Goal: Complete application form: Complete application form

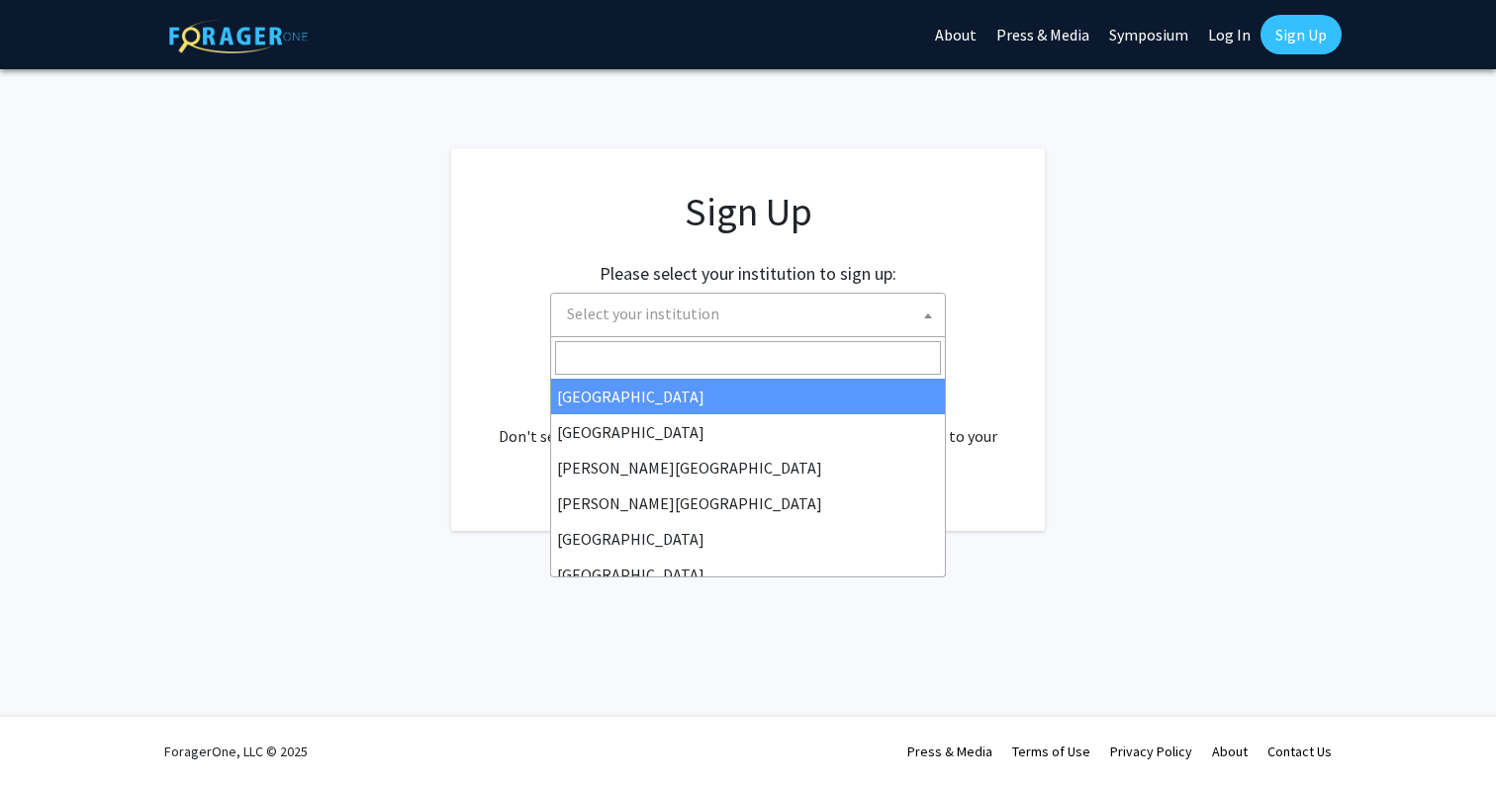
click at [822, 294] on span "Select your institution" at bounding box center [752, 314] width 386 height 41
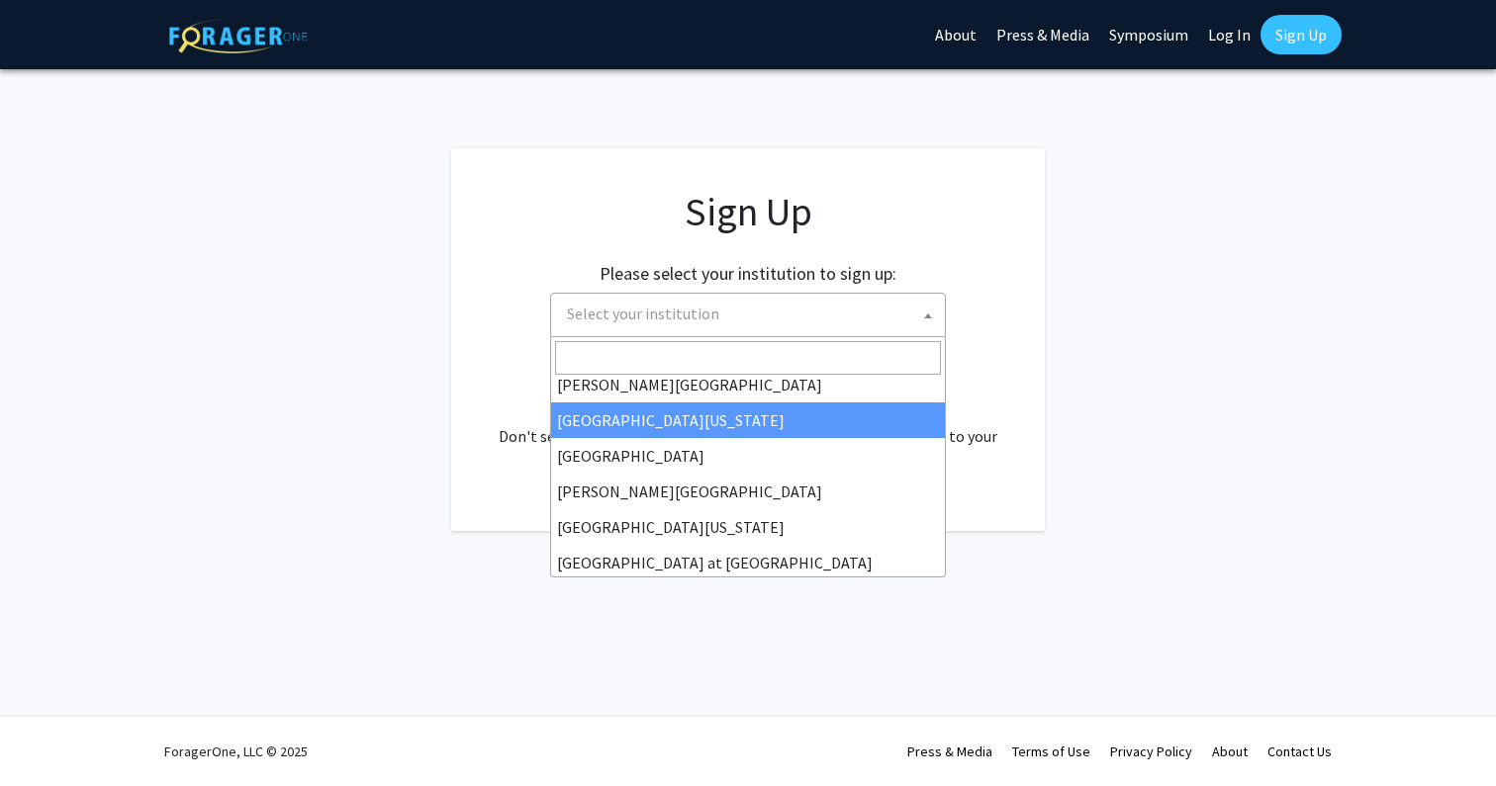
scroll to position [573, 0]
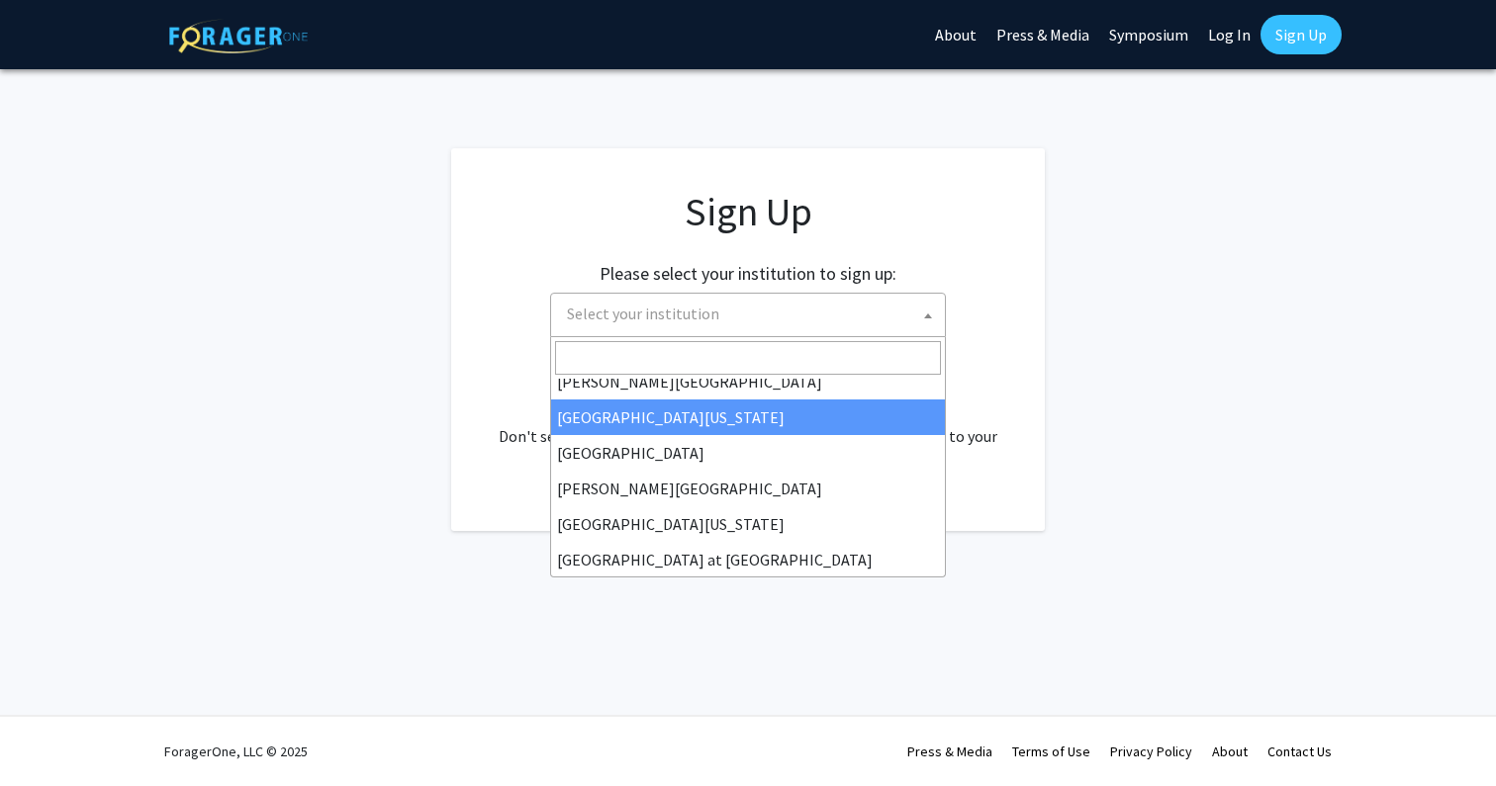
click at [665, 344] on input "Search" at bounding box center [748, 358] width 386 height 34
type input "j"
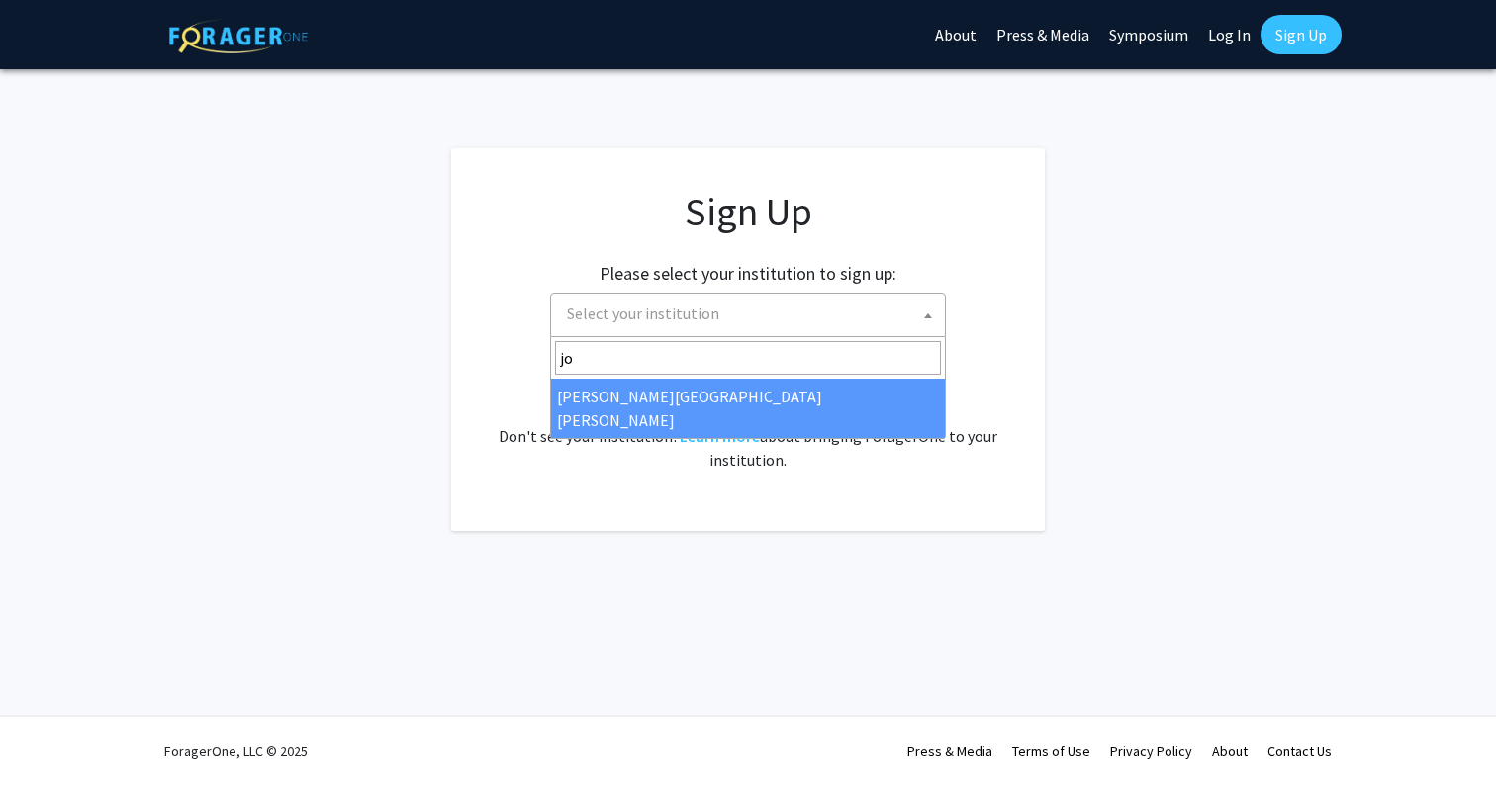
type input "jo"
select select "1"
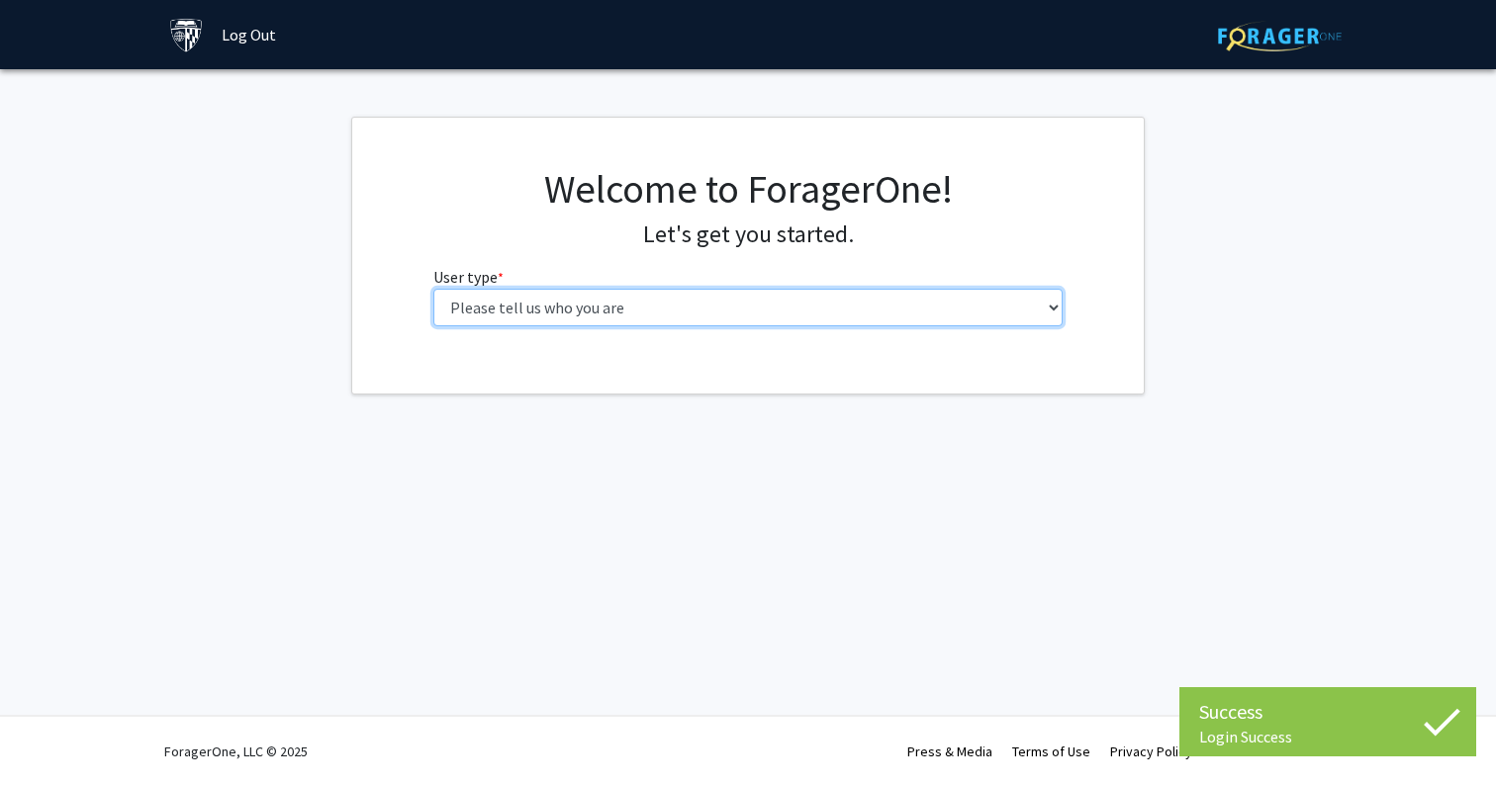
click at [647, 311] on select "Please tell us who you are Undergraduate Student Master's Student Doctoral Cand…" at bounding box center [748, 308] width 630 height 38
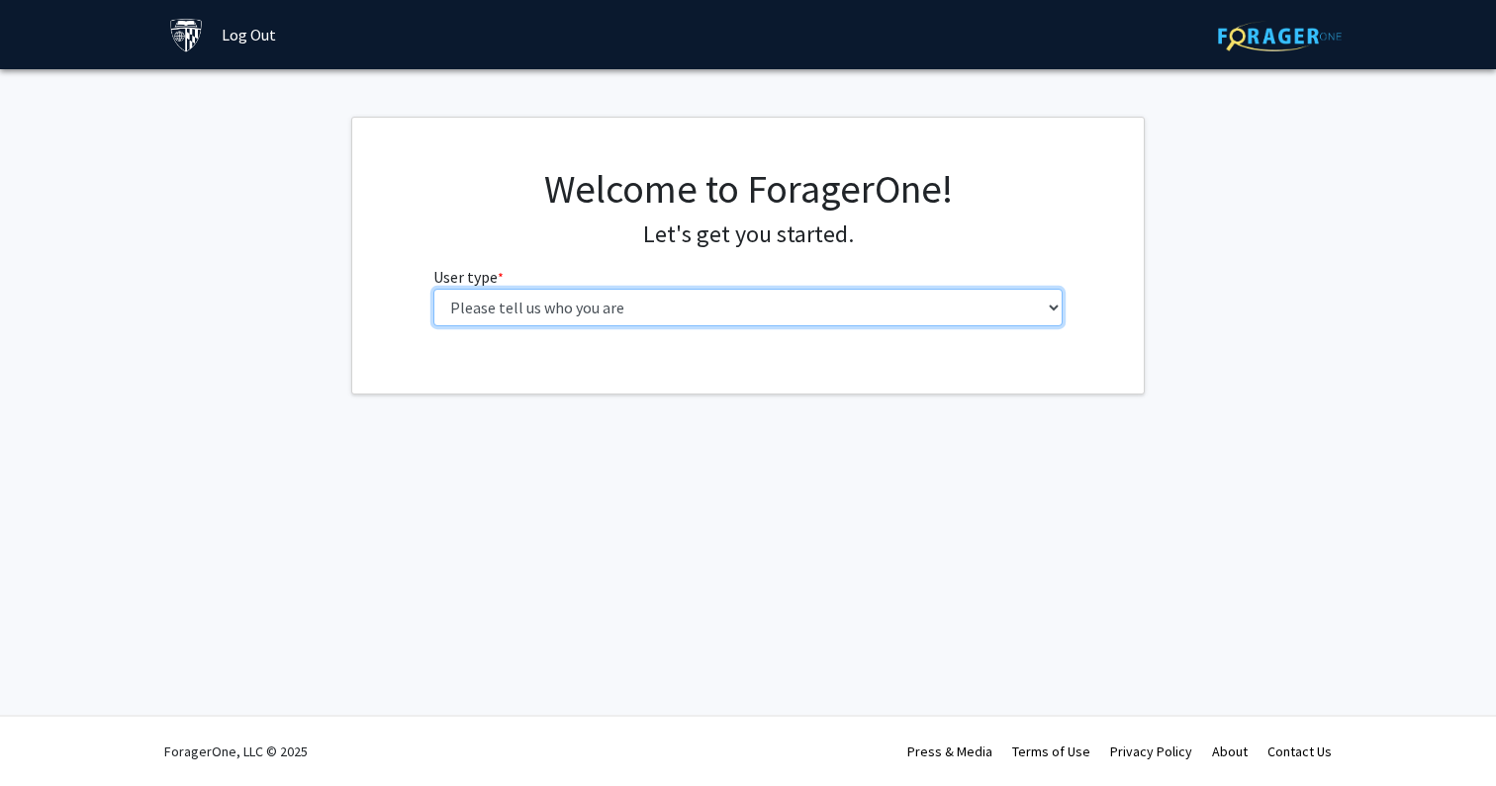
select select "2: masters"
click at [433, 289] on select "Please tell us who you are Undergraduate Student Master's Student Doctoral Cand…" at bounding box center [748, 308] width 630 height 38
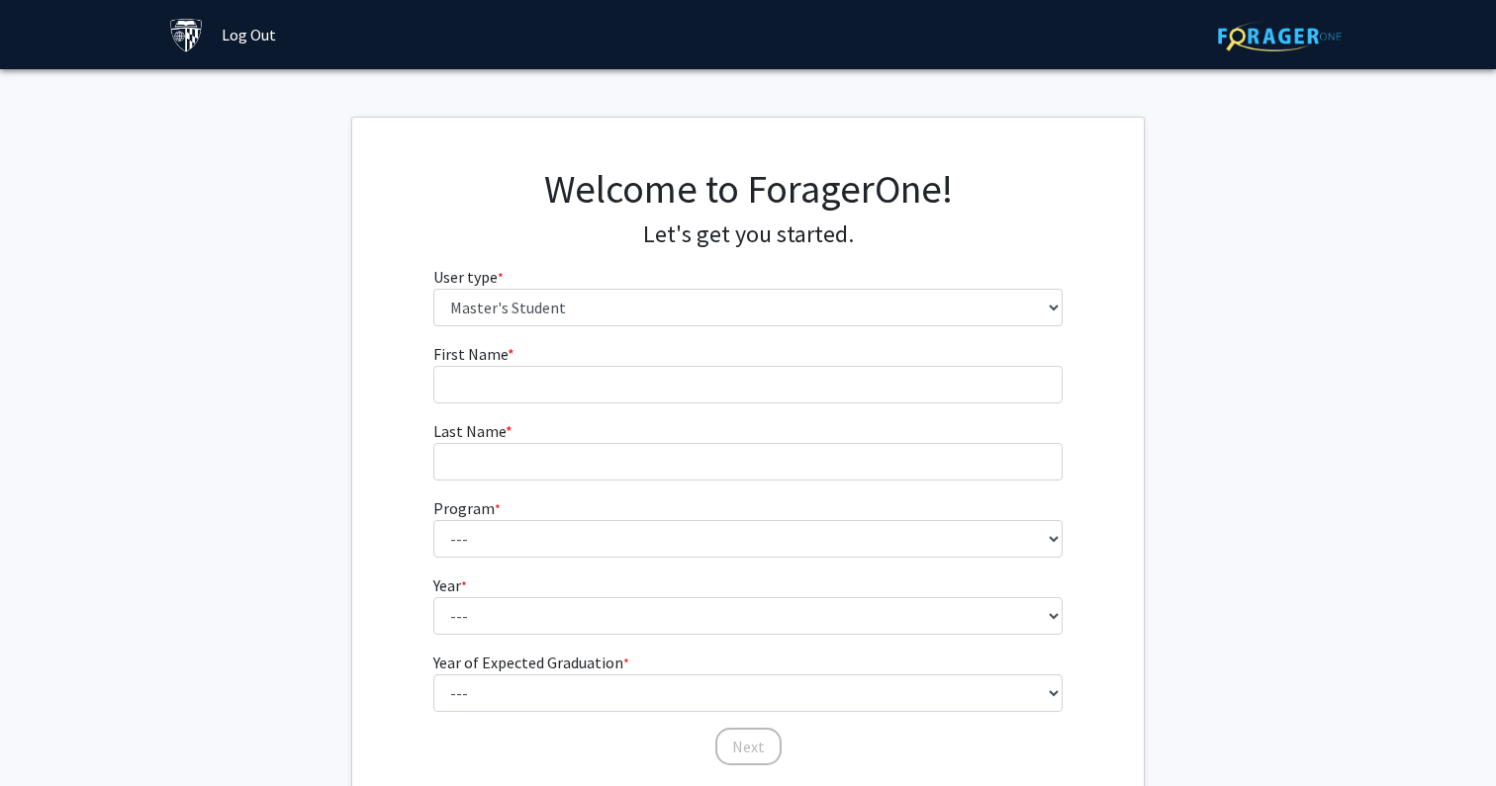
click at [611, 410] on form "First Name * required Last Name * required Program * required --- Anatomy Educa…" at bounding box center [748, 545] width 630 height 406
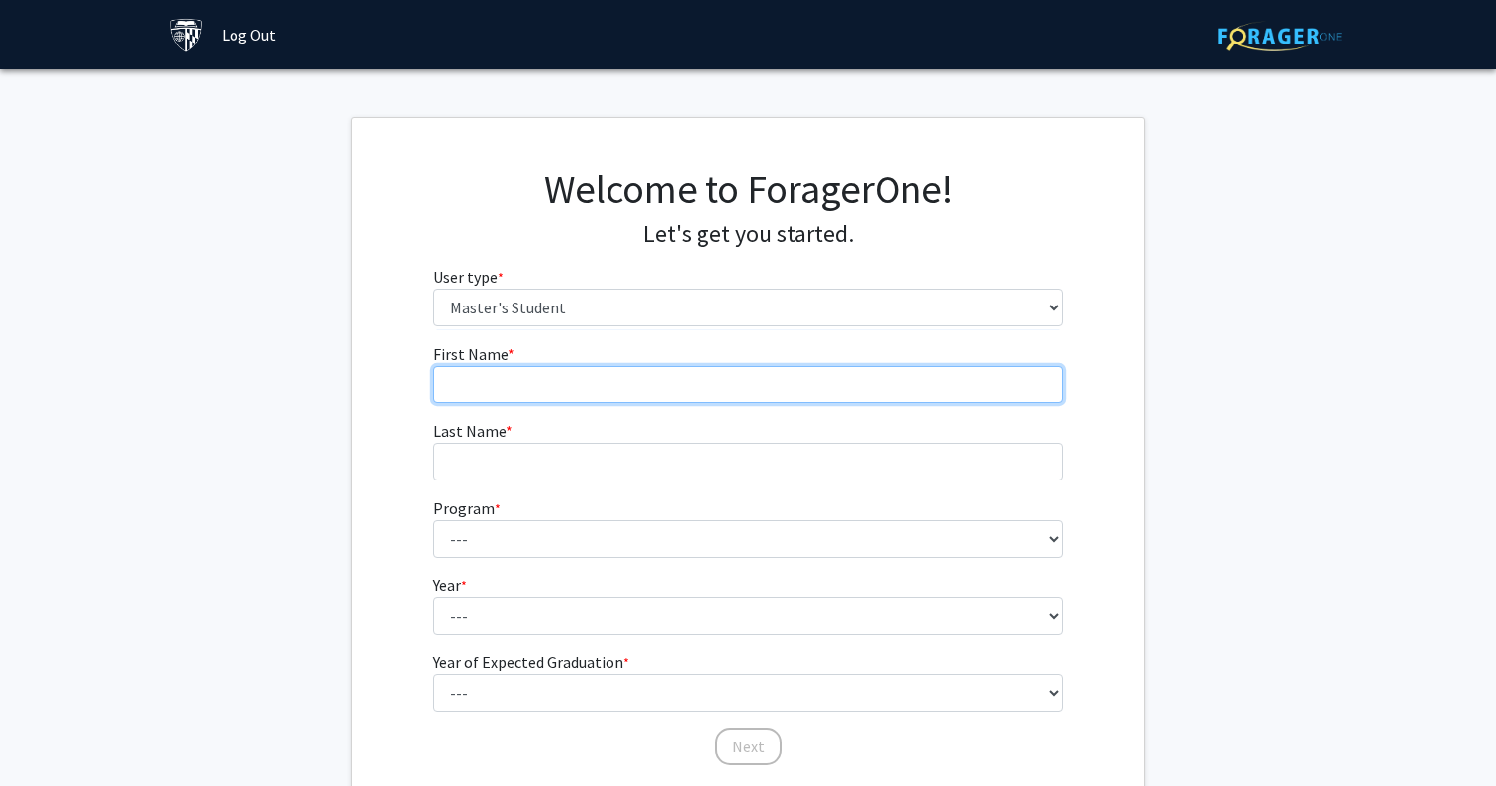
click at [617, 393] on input "First Name * required" at bounding box center [748, 385] width 630 height 38
type input "Zhiyan"
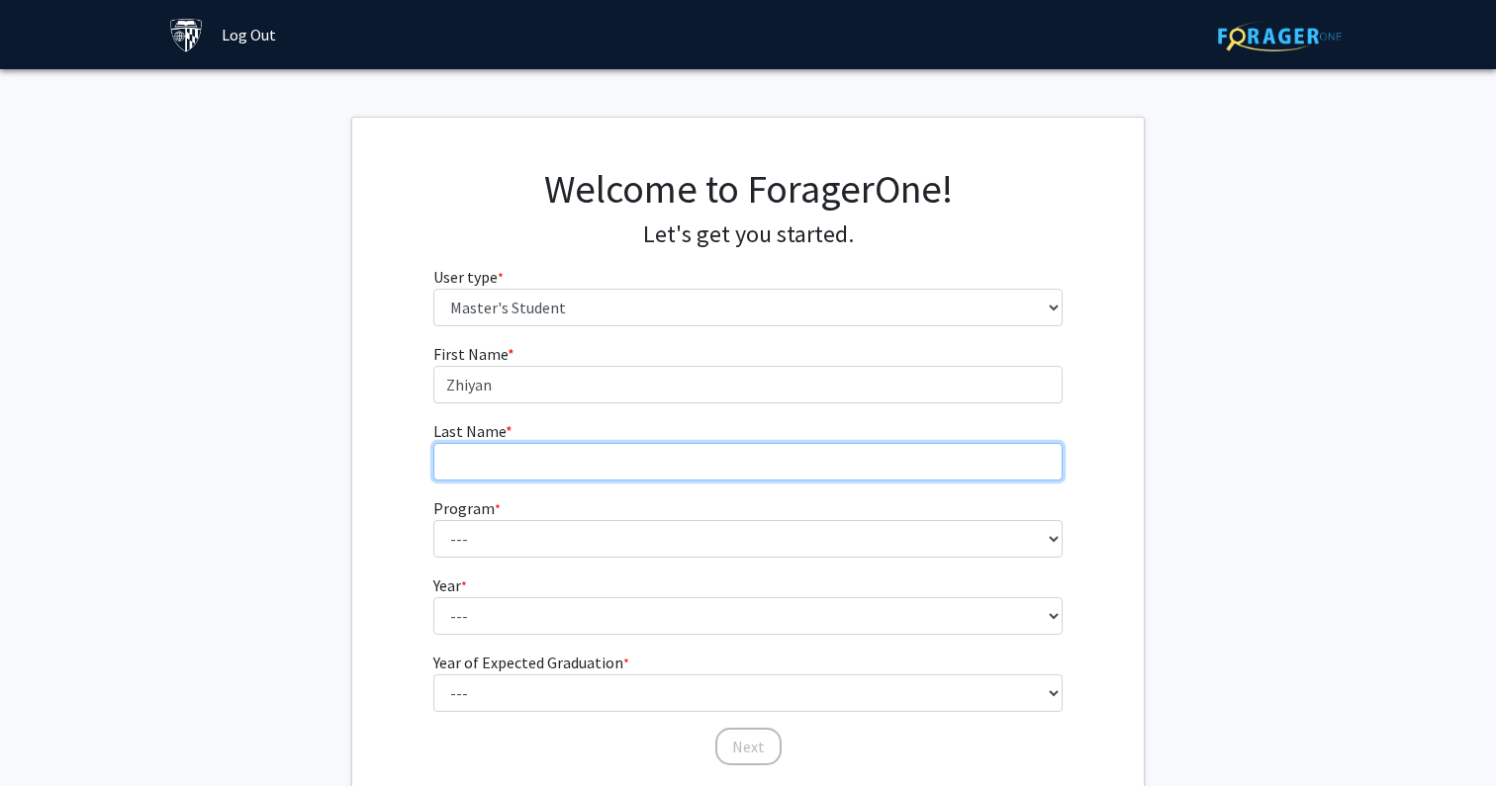
click at [590, 462] on input "Last Name * required" at bounding box center [748, 462] width 630 height 38
type input "Li"
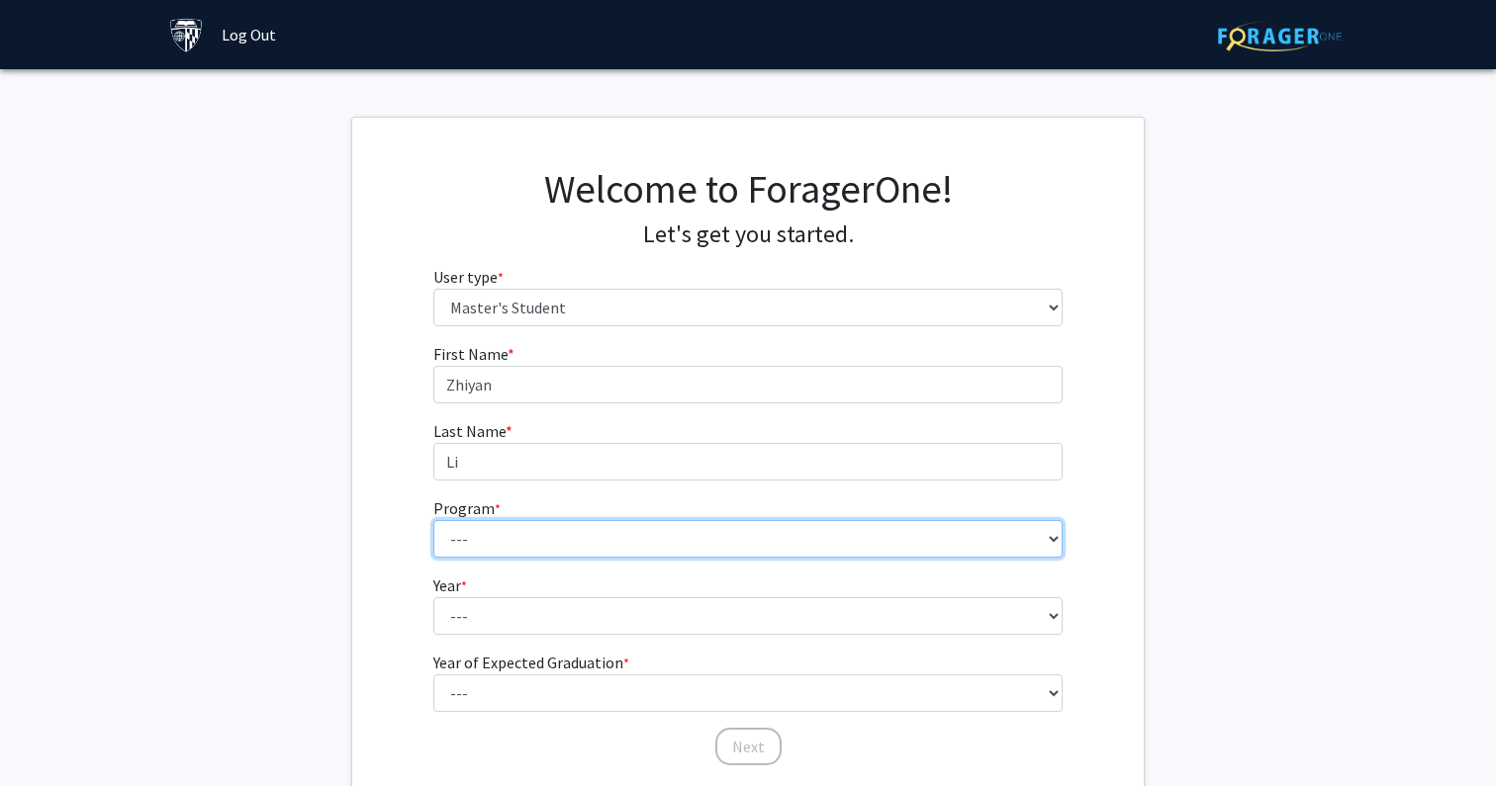
click at [569, 525] on select "--- Anatomy Education Applied and Computational Mathematics Applied Biomedical …" at bounding box center [748, 539] width 630 height 38
select select "36: 106"
click at [433, 520] on select "--- Anatomy Education Applied and Computational Mathematics Applied Biomedical …" at bounding box center [748, 539] width 630 height 38
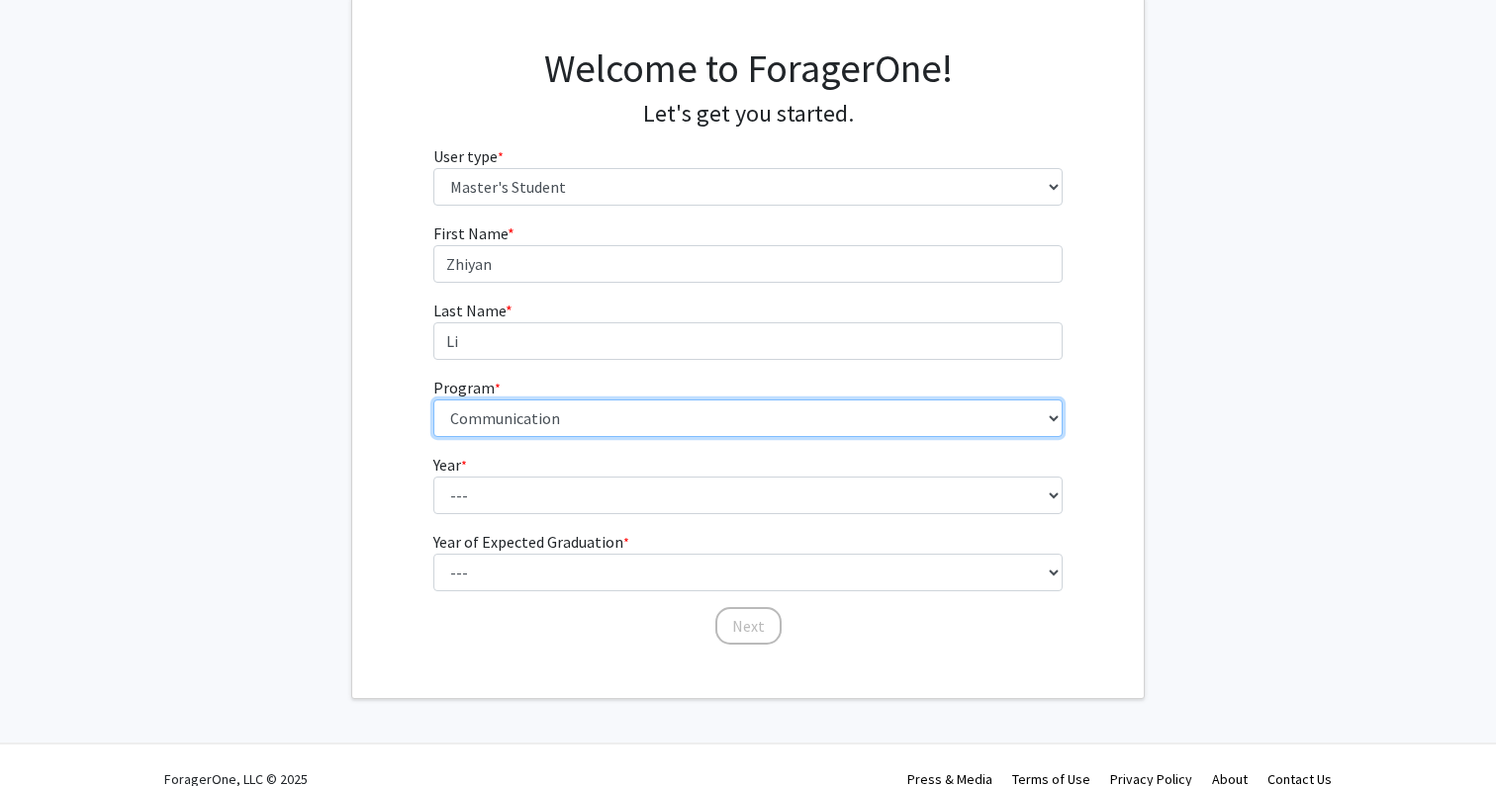
scroll to position [148, 0]
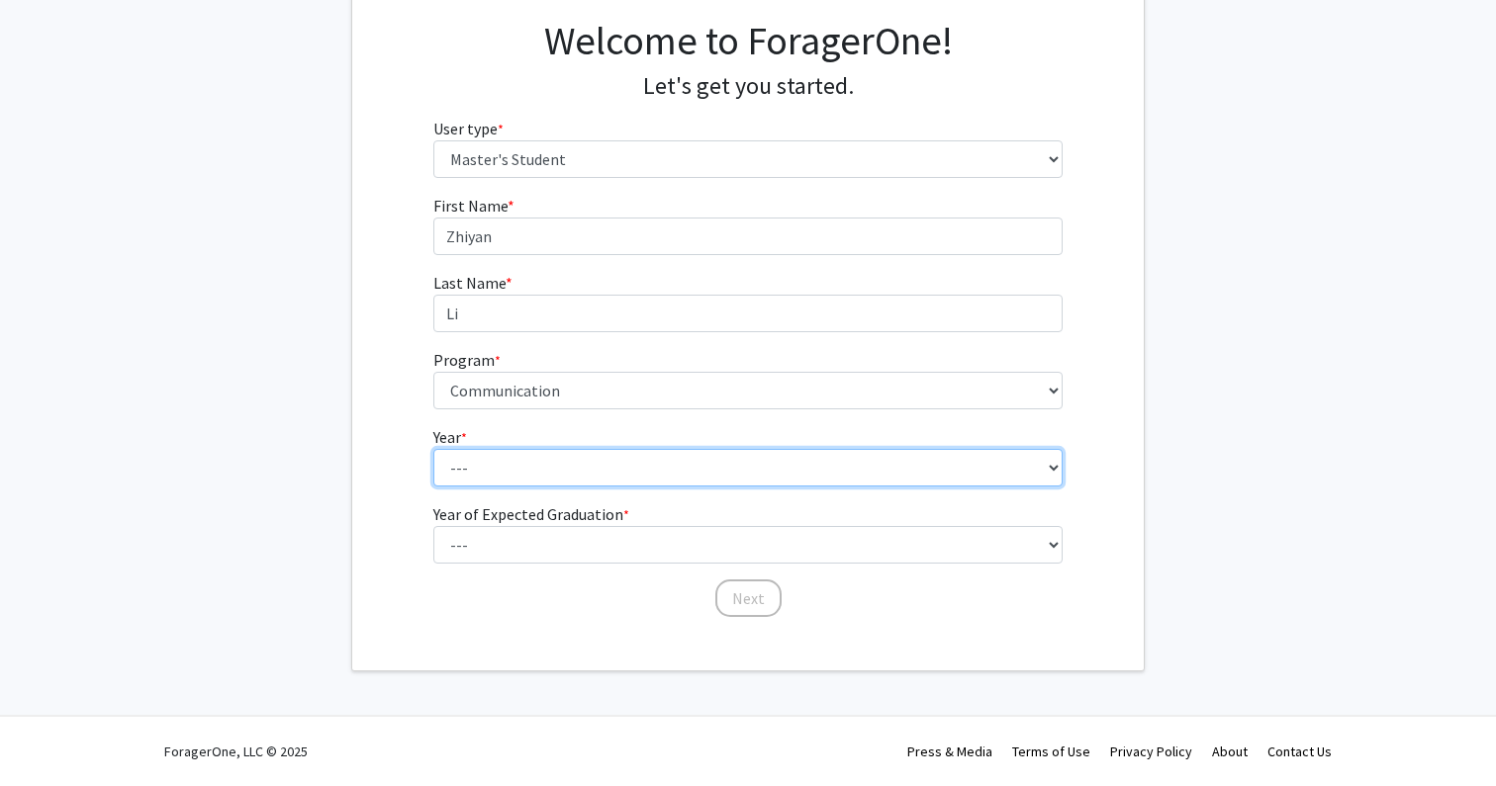
click at [567, 472] on select "--- First Year Second Year" at bounding box center [748, 468] width 630 height 38
select select "1: first_year"
click at [433, 449] on select "--- First Year Second Year" at bounding box center [748, 468] width 630 height 38
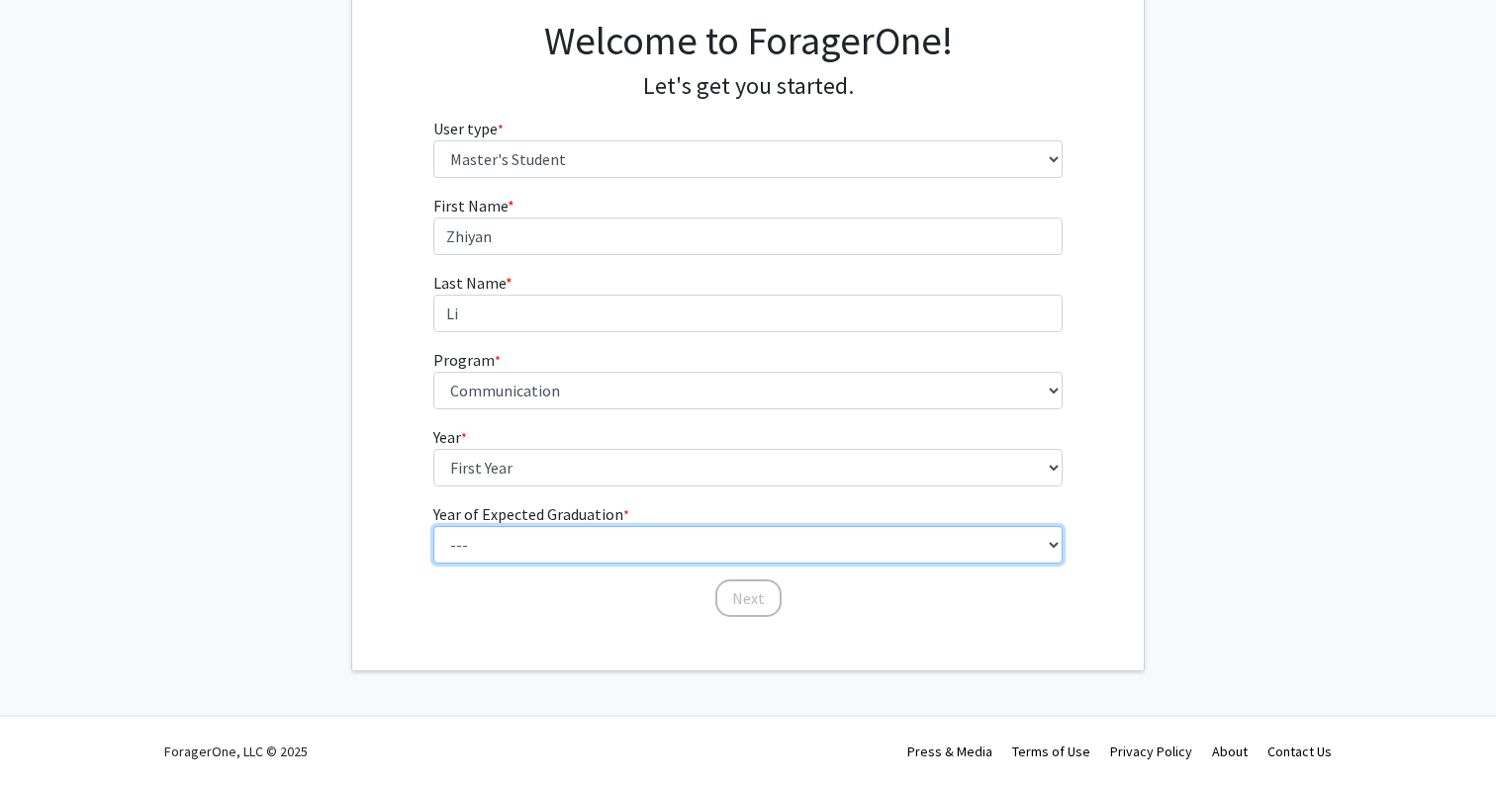
click at [539, 540] on select "--- 2025 2026 2027 2028 2029 2030 2031 2032 2033 2034" at bounding box center [748, 545] width 630 height 38
select select "3: 2027"
click at [433, 526] on select "--- 2025 2026 2027 2028 2029 2030 2031 2032 2033 2034" at bounding box center [748, 545] width 630 height 38
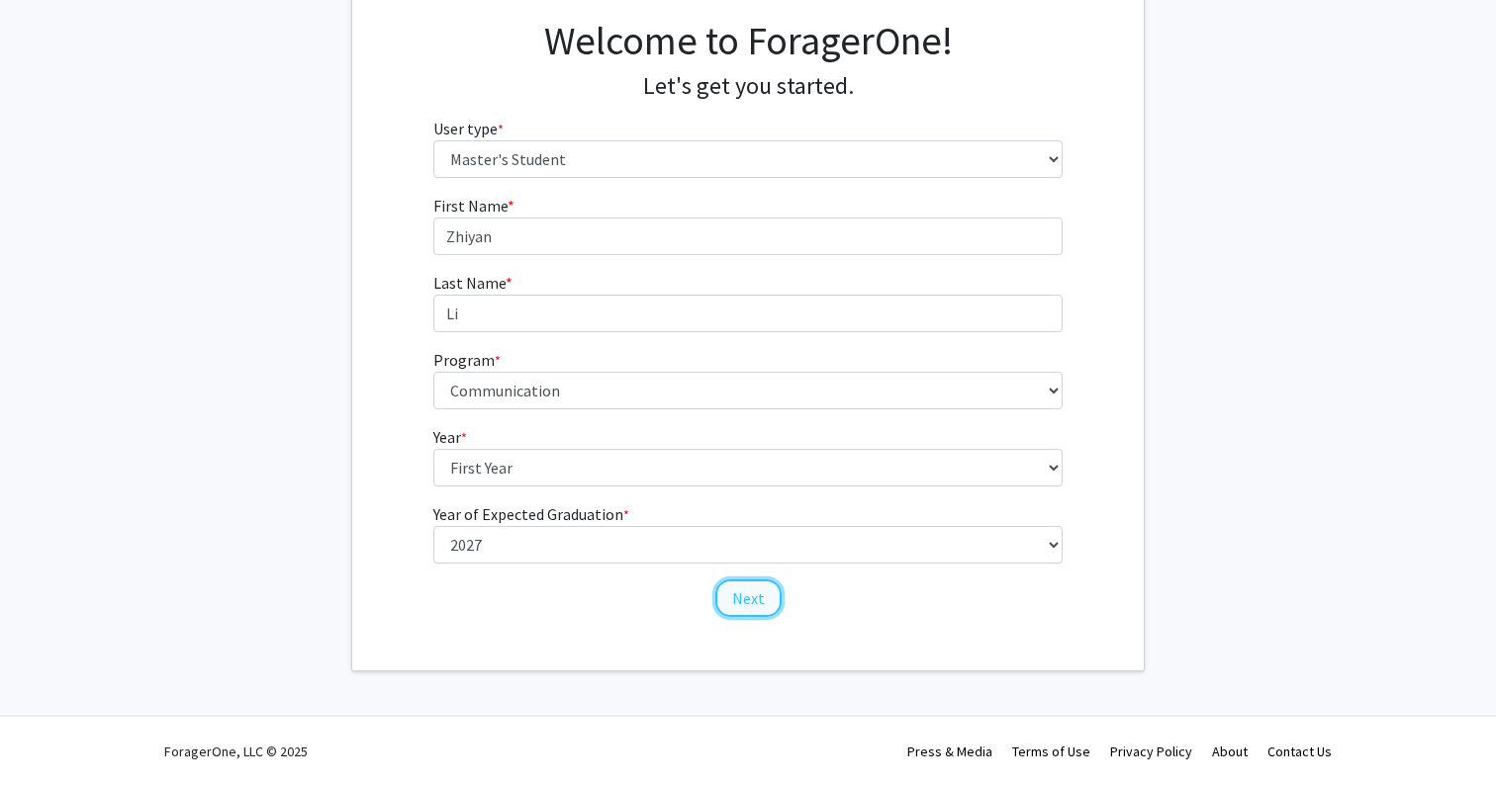
click at [756, 602] on button "Next" at bounding box center [748, 599] width 66 height 38
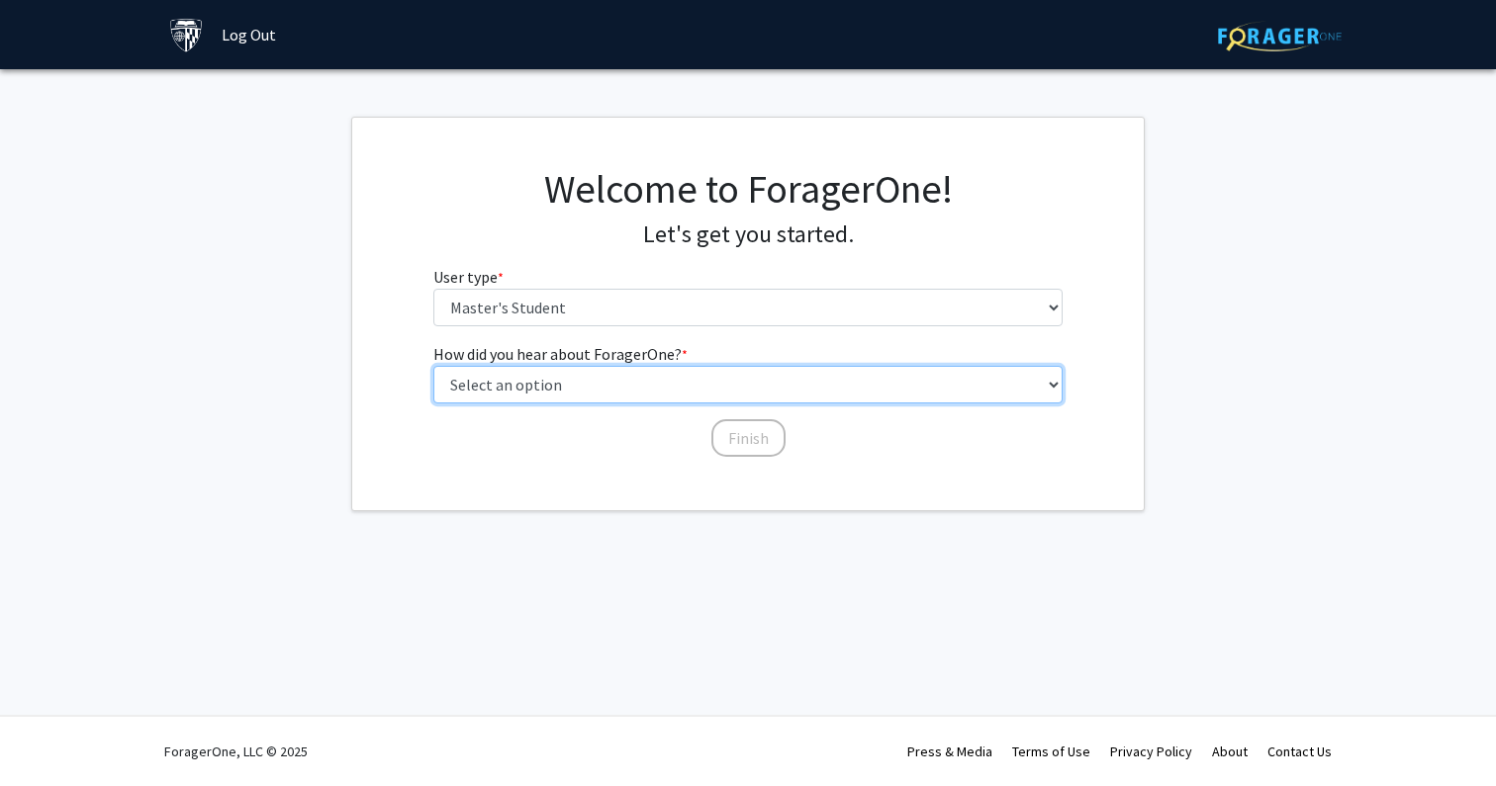
click at [597, 384] on select "Select an option Peer/student recommendation Faculty/staff recommendation Unive…" at bounding box center [748, 385] width 630 height 38
select select "3: university_website"
click at [433, 366] on select "Select an option Peer/student recommendation Faculty/staff recommendation Unive…" at bounding box center [748, 385] width 630 height 38
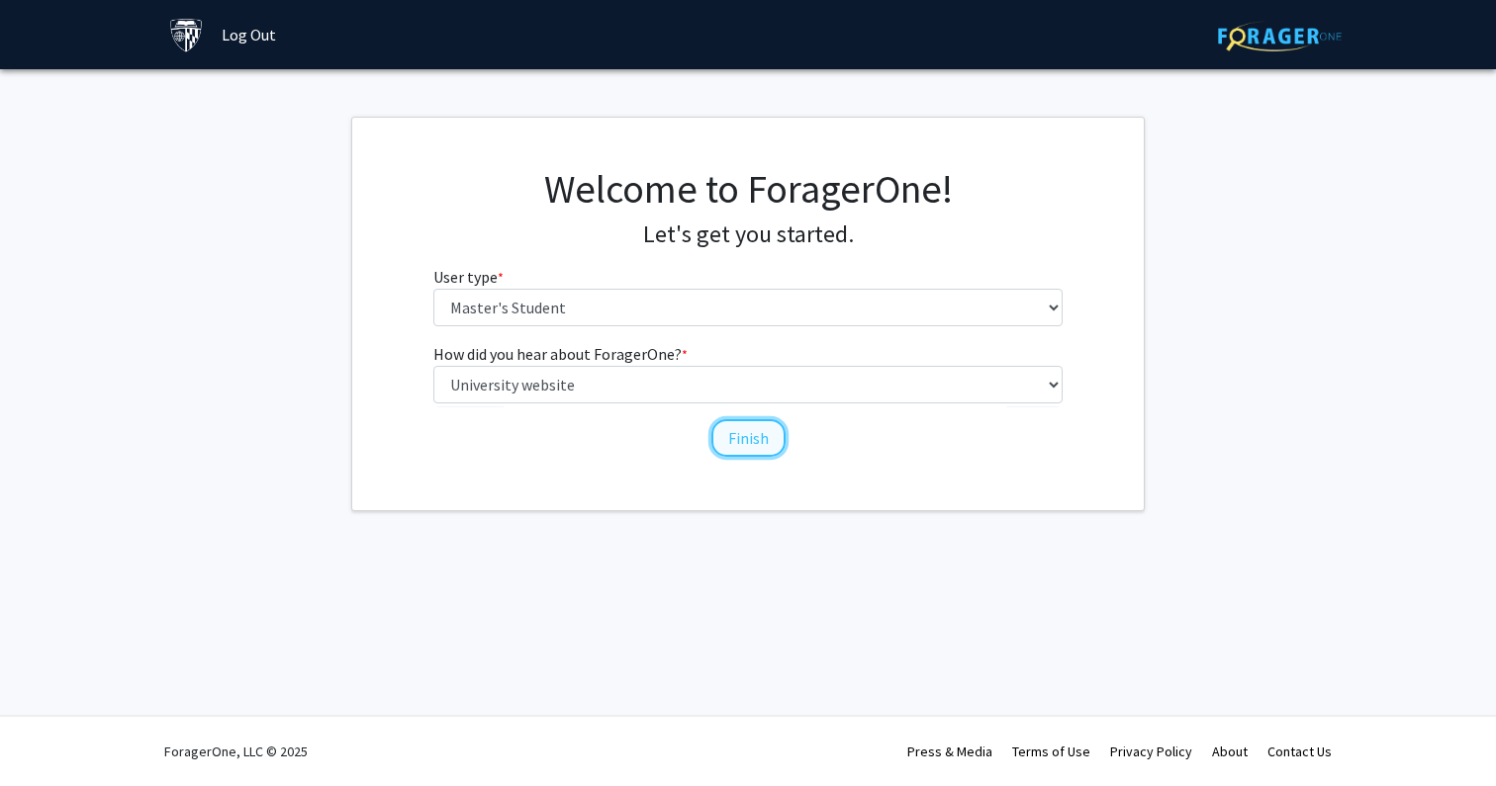
click at [715, 425] on button "Finish" at bounding box center [748, 438] width 74 height 38
